Goal: Find specific page/section: Find specific page/section

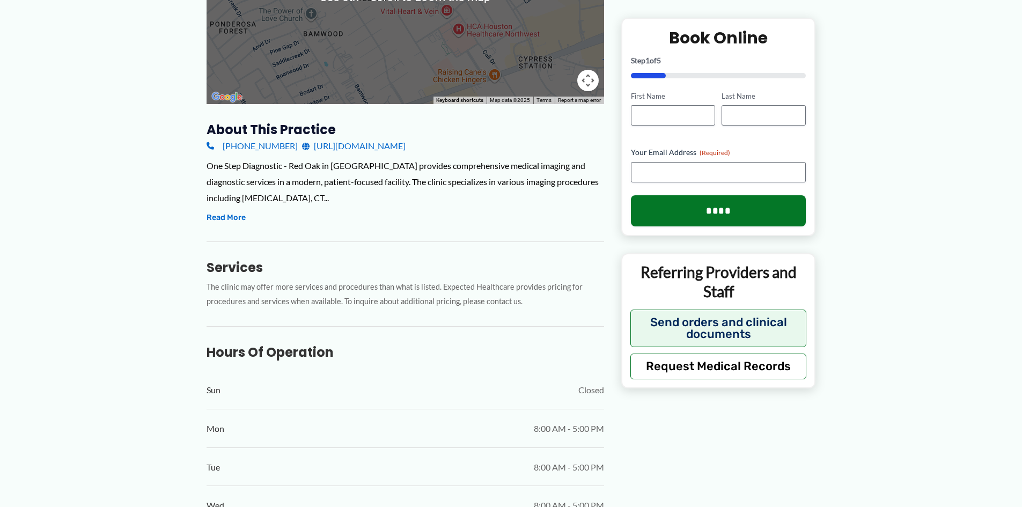
scroll to position [268, 0]
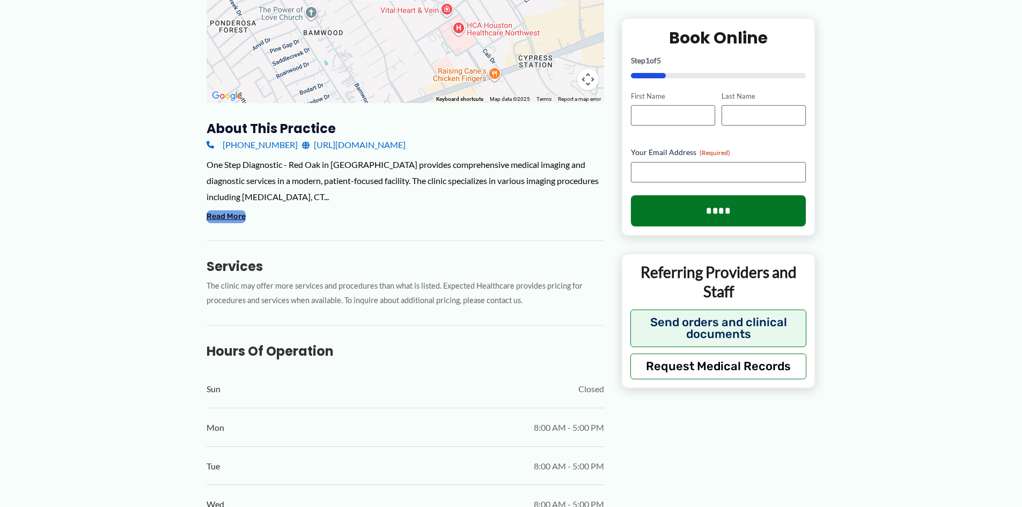
click at [236, 213] on button "Read More" at bounding box center [226, 216] width 39 height 13
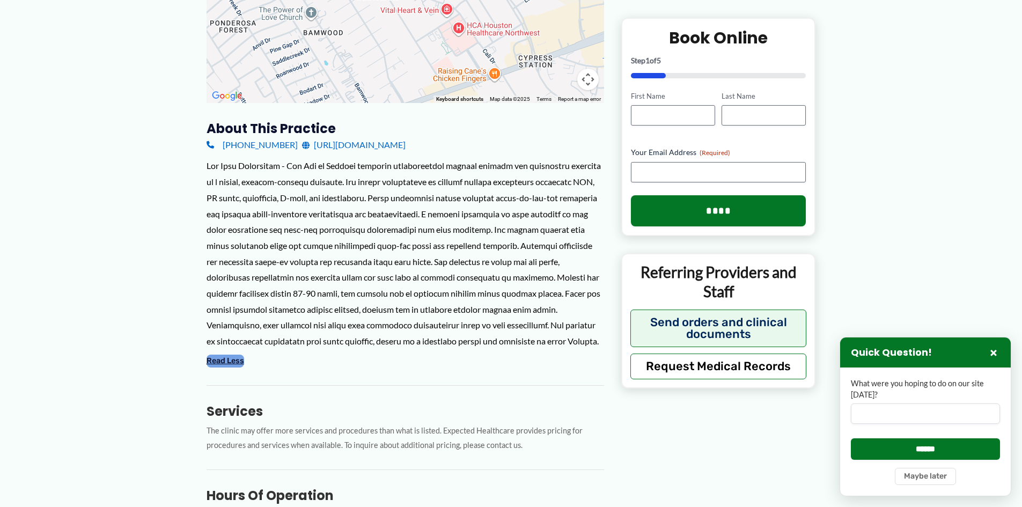
click at [234, 364] on button "Read Less" at bounding box center [226, 361] width 38 height 13
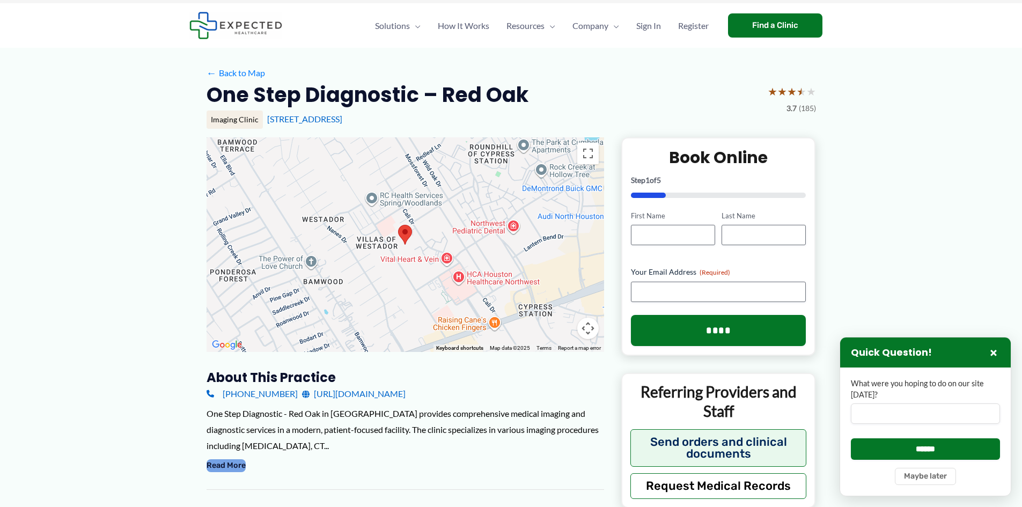
scroll to position [0, 0]
